Goal: Information Seeking & Learning: Check status

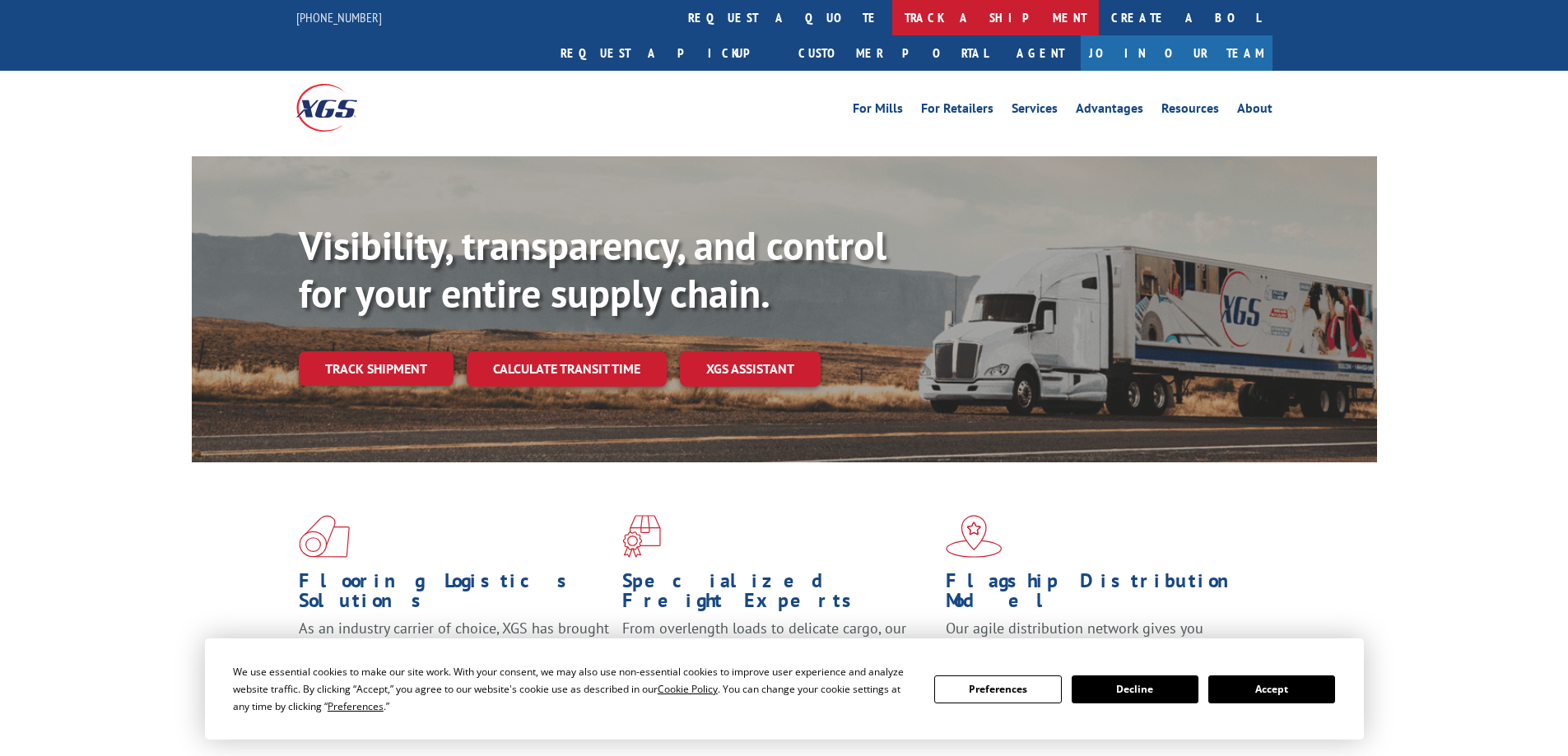
click at [892, 12] on link "track a shipment" at bounding box center [995, 17] width 207 height 35
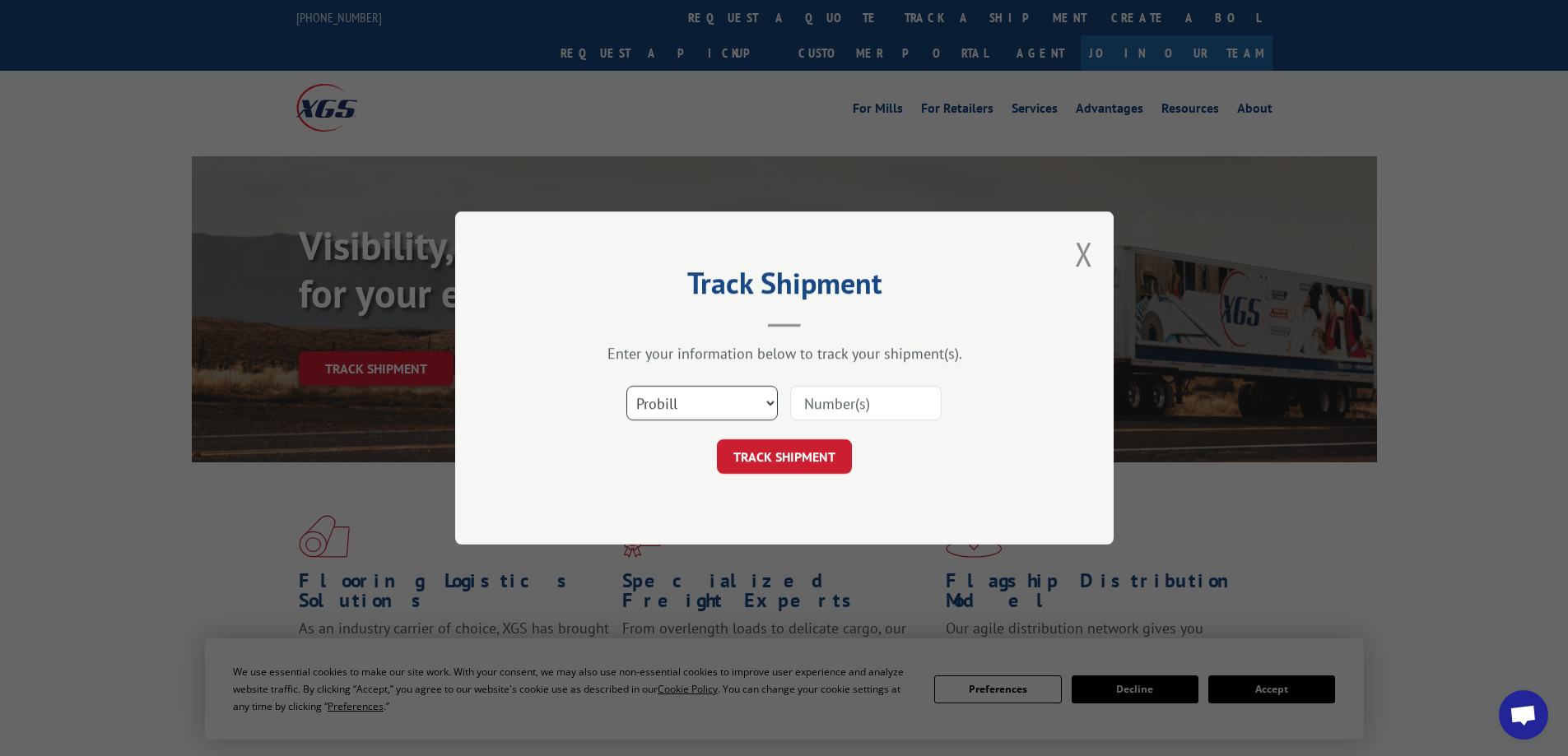
click at [693, 390] on select "Select category... Probill BOL PO" at bounding box center [702, 404] width 152 height 35
select select "bol"
click at [627, 386] on select "Select category... Probill BOL PO" at bounding box center [702, 404] width 152 height 35
click at [863, 411] on input at bounding box center [866, 404] width 152 height 35
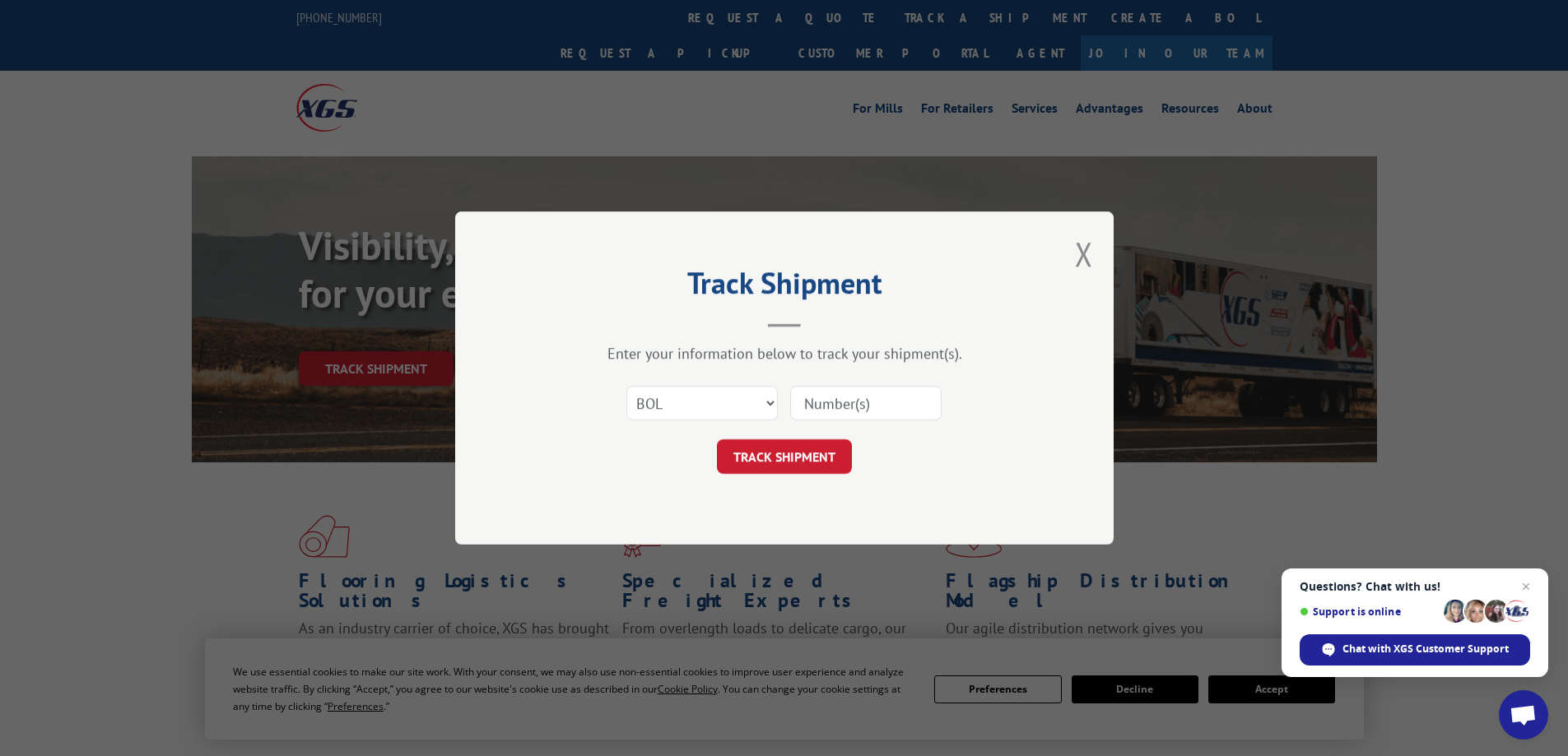
paste input "7082895"
type input "7082895"
click at [716, 440] on button "TRACK SHIPMENT" at bounding box center [784, 457] width 135 height 35
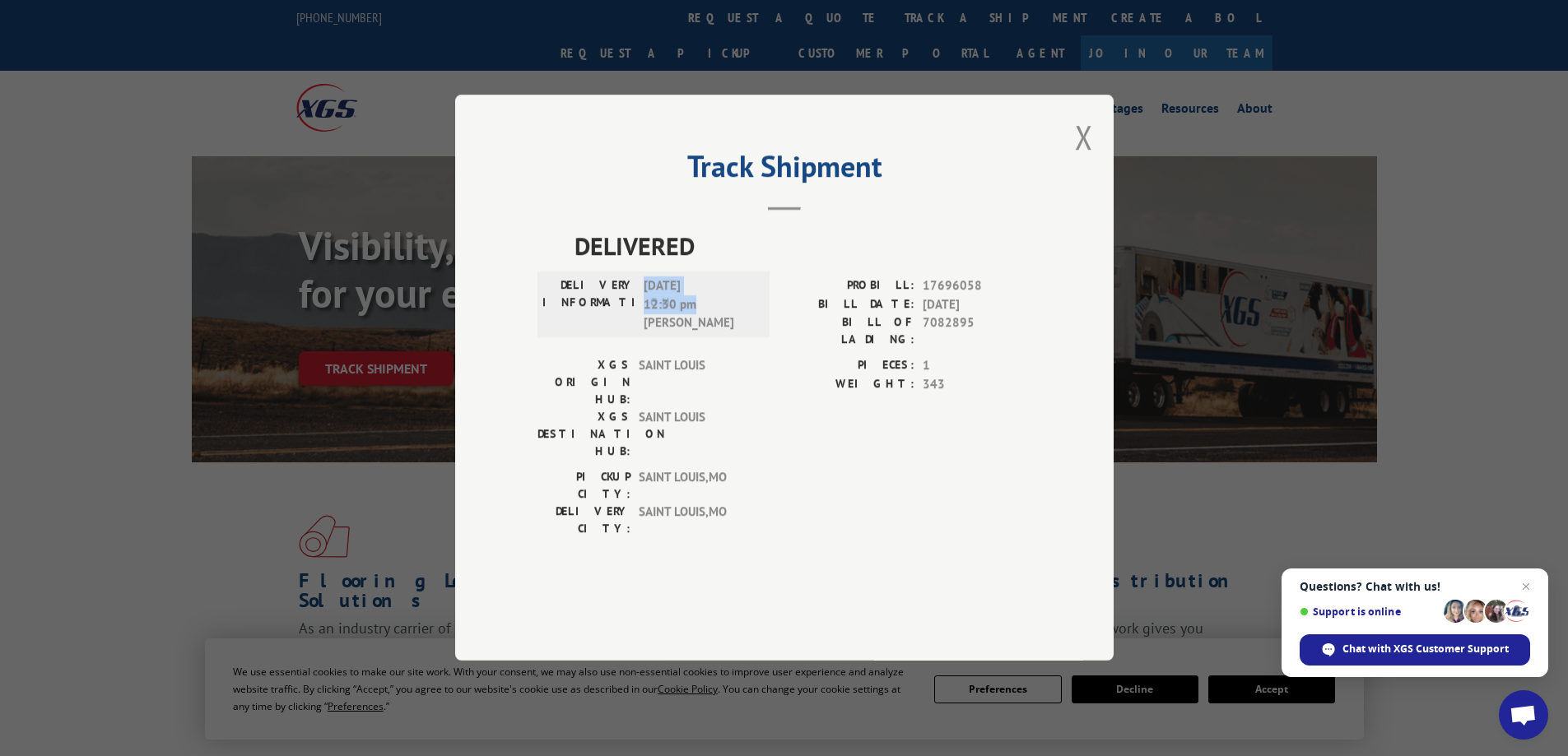
drag, startPoint x: 705, startPoint y: 353, endPoint x: 639, endPoint y: 342, distance: 66.9
click at [639, 334] on div "DELIVERY INFORMATION: [DATE] 12:30 pm [PERSON_NAME]" at bounding box center [654, 306] width 222 height 56
copy div "[DATE] 12:30 pm"
drag, startPoint x: 1080, startPoint y: 188, endPoint x: 954, endPoint y: 189, distance: 126.0
click at [1082, 159] on button "Close modal" at bounding box center [1084, 137] width 18 height 44
